Goal: Obtain resource: Obtain resource

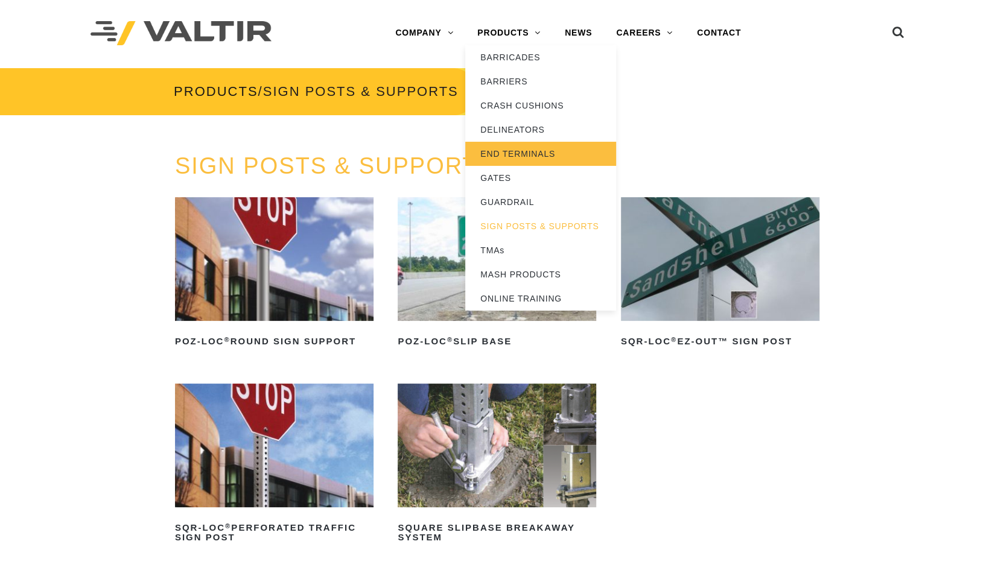
click at [518, 150] on link "END TERMINALS" at bounding box center [540, 154] width 151 height 24
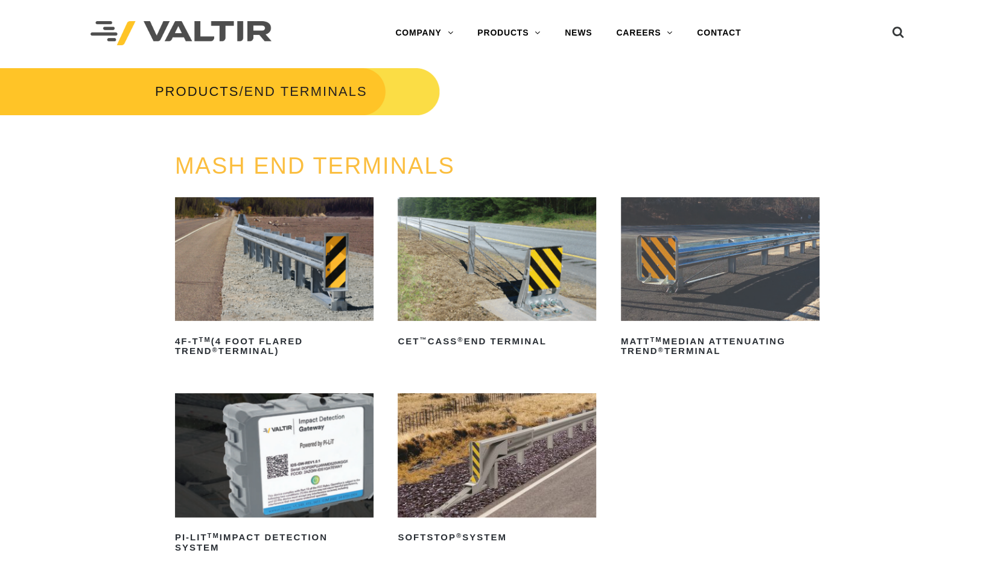
click at [774, 170] on h3 "MASH END TERMINALS" at bounding box center [497, 166] width 645 height 25
click at [743, 244] on img at bounding box center [720, 259] width 199 height 124
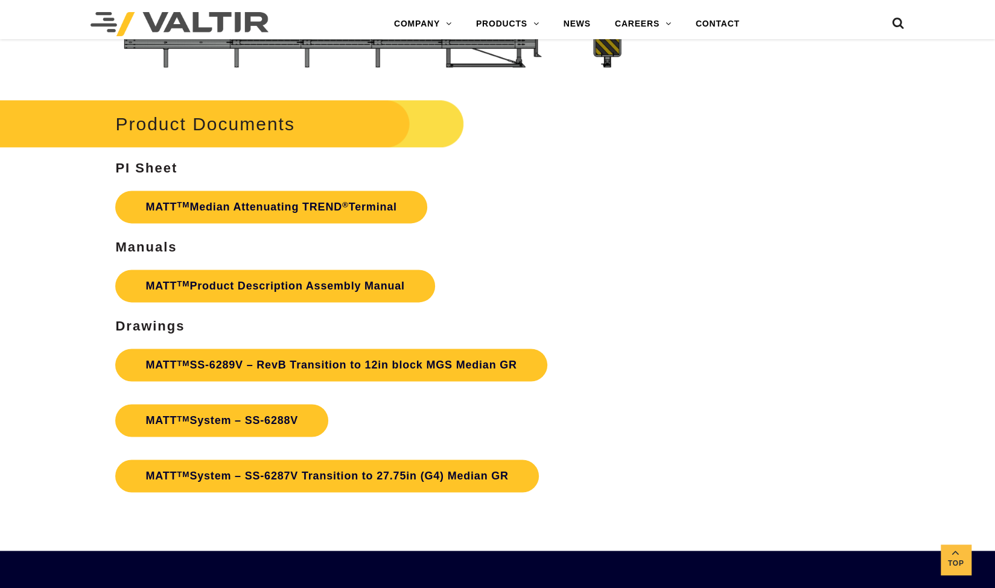
scroll to position [3924, 0]
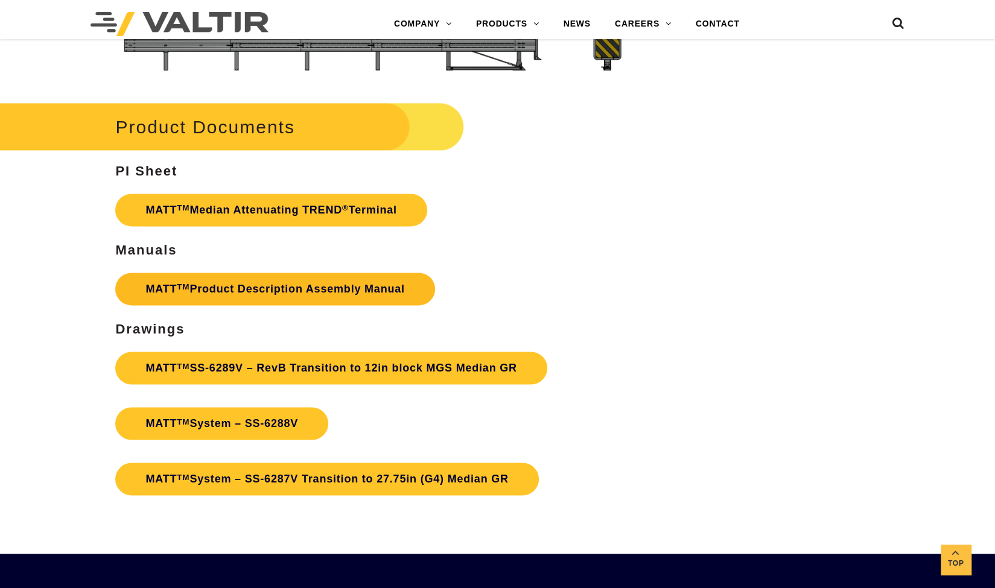
click at [296, 278] on link "MATT TM Product Description Assembly Manual" at bounding box center [274, 289] width 319 height 33
